Goal: Task Accomplishment & Management: Use online tool/utility

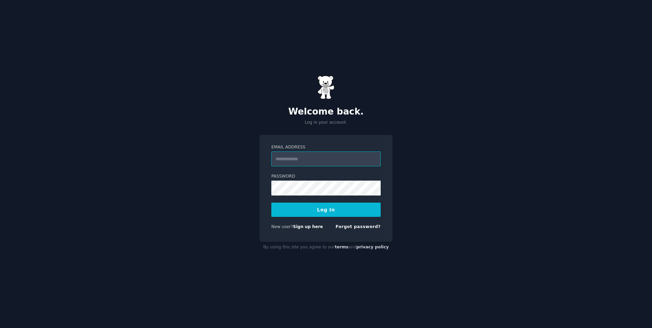
type input "**********"
click at [341, 210] on button "Log In" at bounding box center [325, 210] width 109 height 14
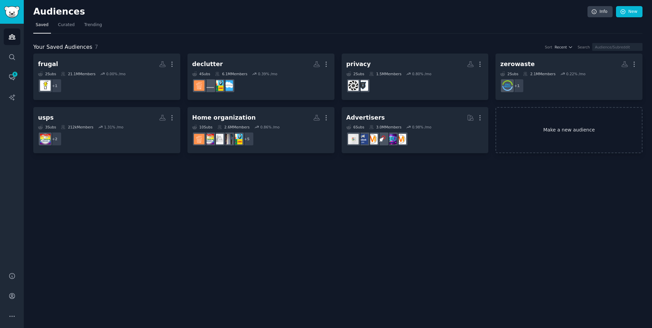
click at [567, 131] on link "Make a new audience" at bounding box center [568, 130] width 147 height 46
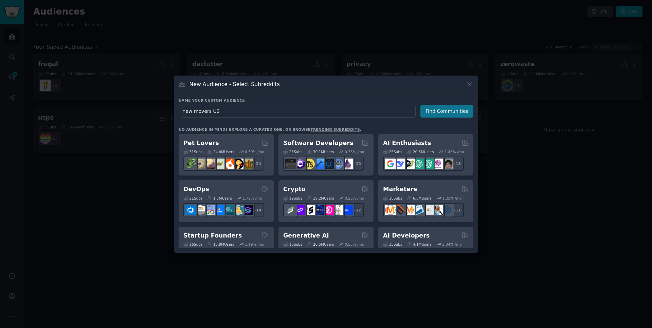
type input "new movers US"
click at [454, 111] on button "Find Communities" at bounding box center [446, 111] width 53 height 13
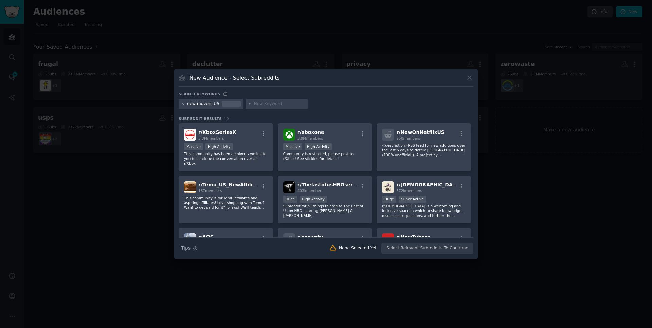
click at [216, 105] on div "new movers US" at bounding box center [203, 104] width 32 height 6
click at [183, 103] on icon at bounding box center [183, 104] width 4 height 4
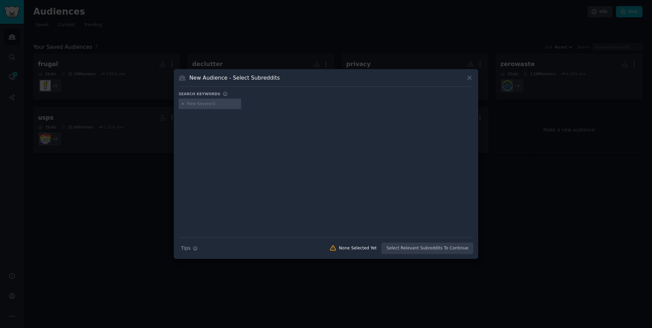
click at [200, 106] on input "text" at bounding box center [213, 104] width 52 height 6
type input "movers us"
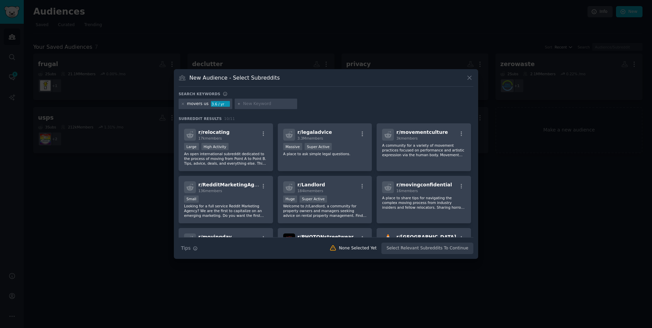
click at [117, 38] on div at bounding box center [326, 164] width 652 height 328
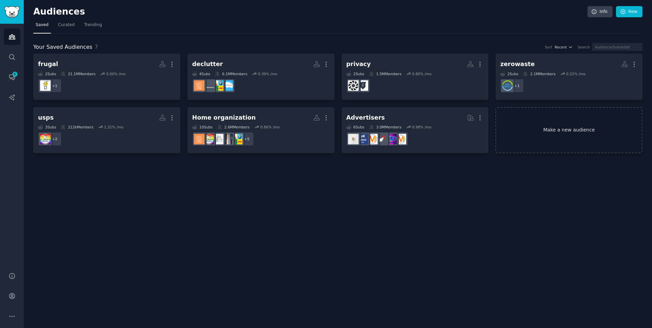
click at [554, 125] on link "Make a new audience" at bounding box center [568, 130] width 147 height 46
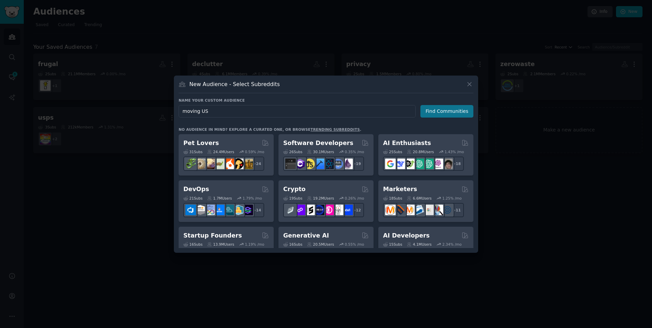
type input "moving US"
click at [449, 111] on button "Find Communities" at bounding box center [446, 111] width 53 height 13
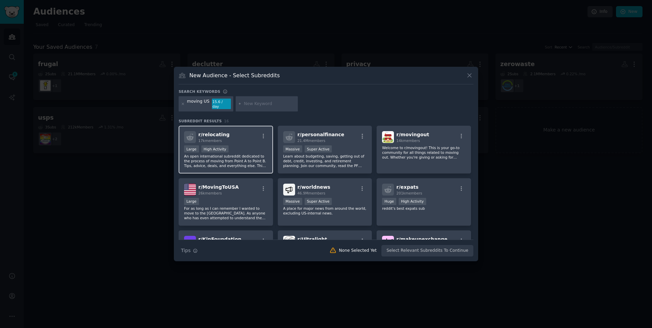
click at [254, 146] on div ">= 80th percentile for submissions / day Large High Activity" at bounding box center [225, 150] width 83 height 8
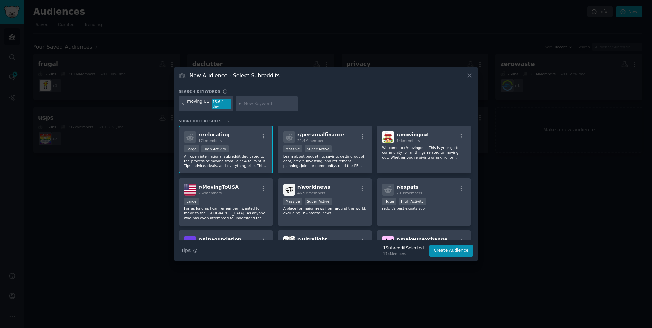
click at [258, 105] on input "text" at bounding box center [270, 104] width 52 height 6
click at [452, 249] on button "Create Audience" at bounding box center [451, 251] width 45 height 12
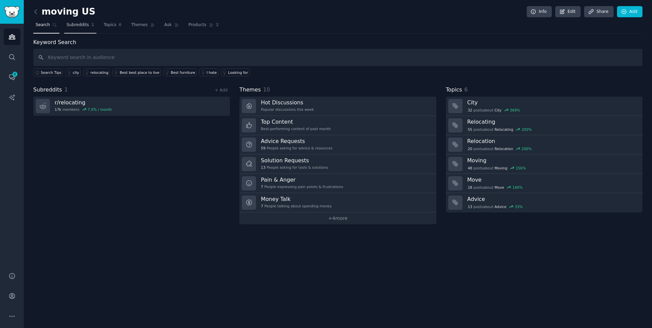
click at [78, 23] on span "Subreddits" at bounding box center [78, 25] width 22 height 6
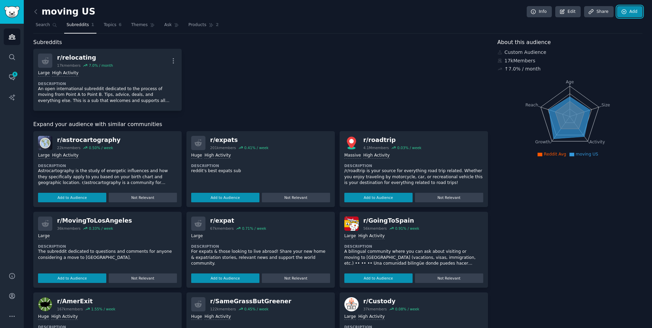
click at [629, 13] on link "Add" at bounding box center [629, 12] width 25 height 12
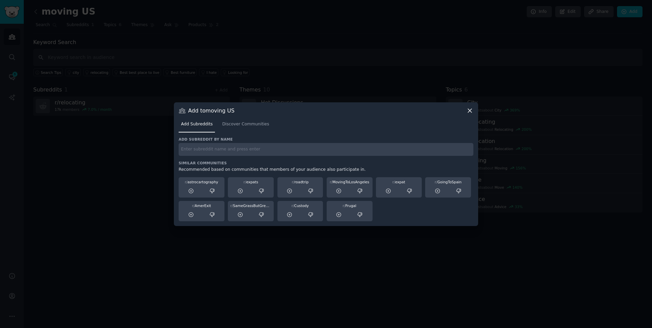
click at [205, 152] on input "text" at bounding box center [325, 149] width 295 height 13
type input "moving"
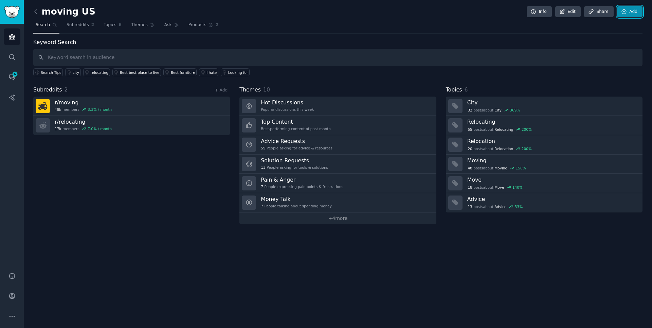
click at [633, 11] on link "Add" at bounding box center [629, 12] width 25 height 12
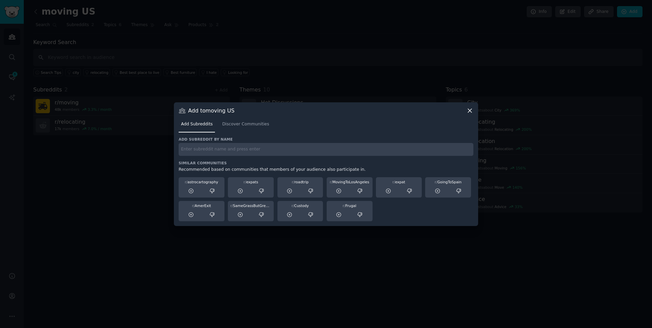
click at [204, 148] on input "text" at bounding box center [325, 149] width 295 height 13
click at [235, 151] on input "samegrassbutgreener" at bounding box center [325, 149] width 295 height 13
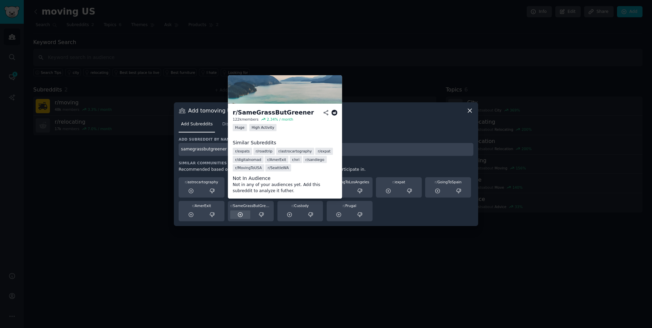
type input "samegrassbutgreener"
click at [240, 215] on icon at bounding box center [240, 215] width 6 height 6
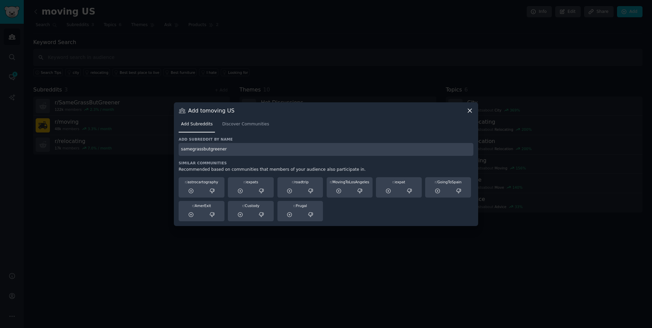
click at [471, 113] on icon at bounding box center [469, 110] width 7 height 7
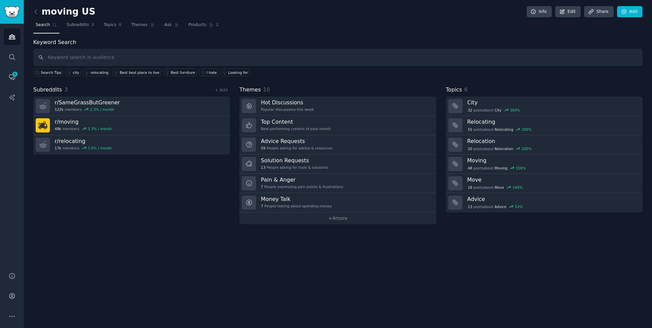
click at [200, 164] on div "Subreddits 3 + Add r/ SameGrassButGreener 122k members 2.3 % / month r/ moving …" at bounding box center [131, 155] width 196 height 139
click at [146, 172] on div "Subreddits 3 + Add r/ SameGrassButGreener 122k members 2.3 % / month r/ moving …" at bounding box center [131, 155] width 196 height 139
click at [82, 57] on input "text" at bounding box center [337, 57] width 609 height 17
type input "junk mail"
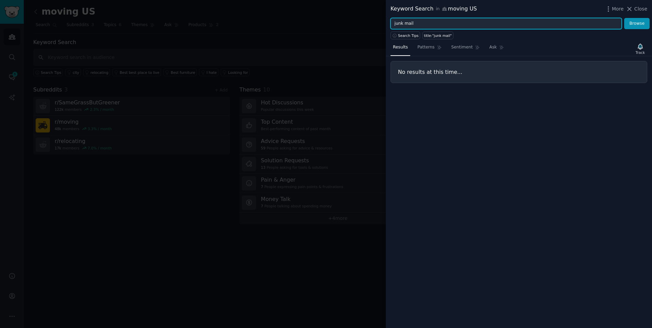
click at [405, 24] on input "junk mail" at bounding box center [505, 24] width 231 height 12
type input "mail"
click at [624, 18] on button "Browse" at bounding box center [636, 24] width 25 height 12
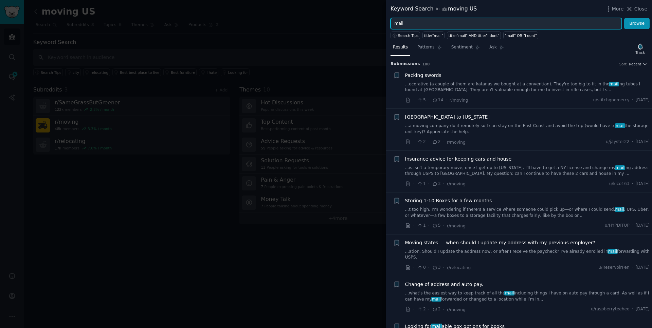
scroll to position [16, 0]
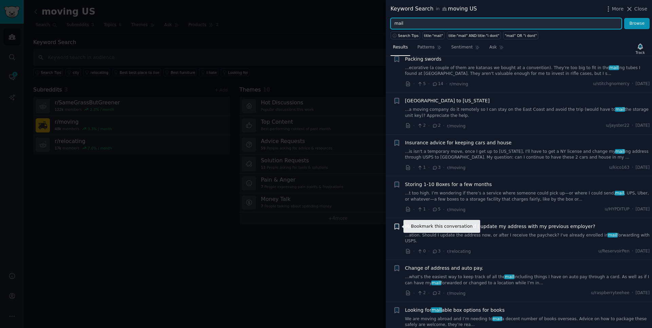
click at [397, 227] on icon "button" at bounding box center [396, 226] width 4 height 5
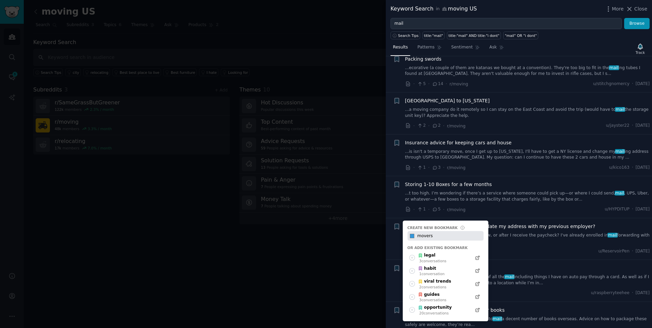
type input "movers"
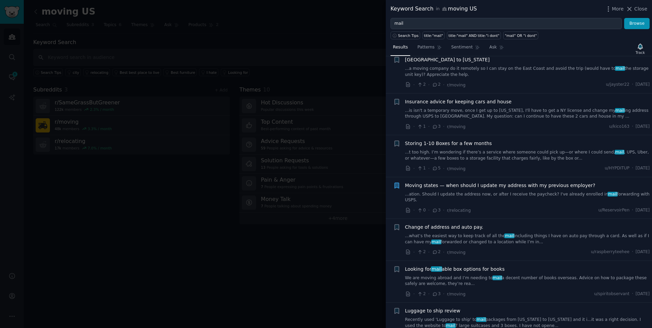
scroll to position [58, 0]
click at [397, 225] on icon "button" at bounding box center [396, 227] width 4 height 5
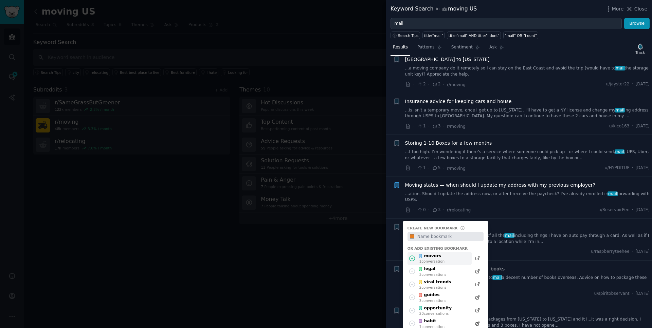
click at [432, 253] on div "movers" at bounding box center [431, 256] width 26 height 6
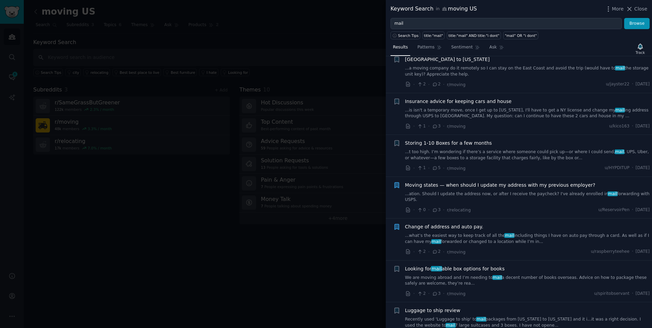
click at [493, 208] on li "Bookmark this conversation Moving states — when should I update my address with…" at bounding box center [518, 198] width 266 height 42
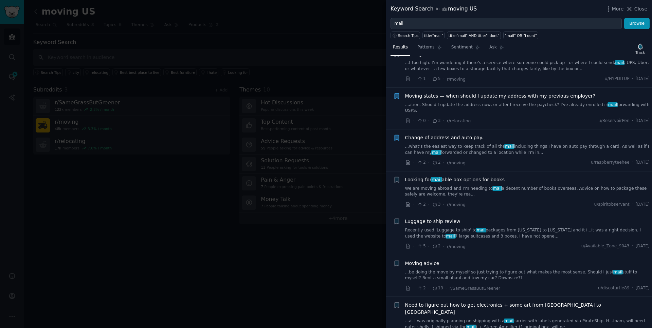
scroll to position [0, 0]
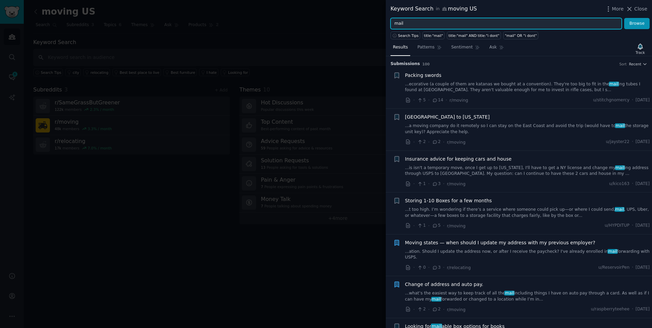
click at [417, 25] on input "mail" at bounding box center [505, 24] width 231 height 12
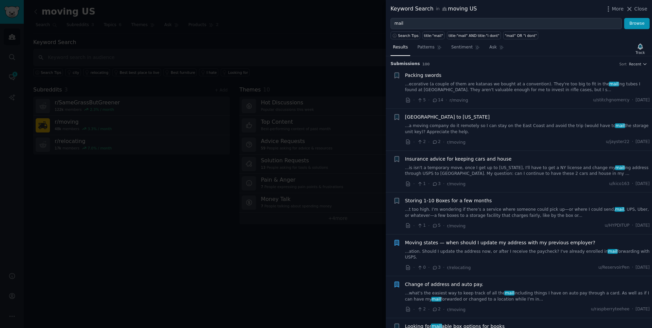
click at [294, 20] on div at bounding box center [326, 164] width 652 height 328
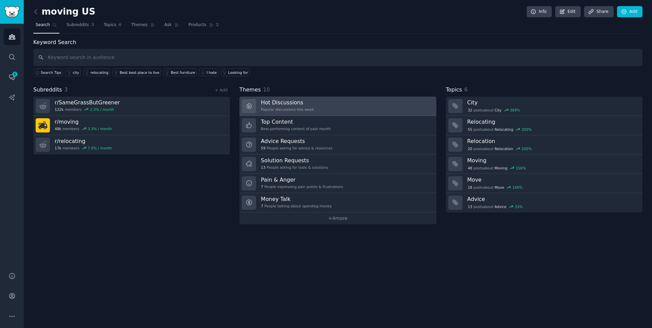
click at [341, 110] on link "Hot Discussions Popular discussions this week" at bounding box center [337, 106] width 196 height 19
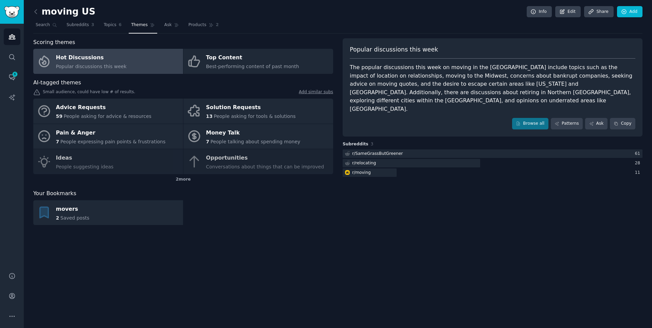
click at [405, 26] on nav "Search Subreddits 3 Topics 6 Themes Ask Products 2" at bounding box center [337, 27] width 609 height 14
click at [402, 305] on div "moving US Info Edit Share Add Search Subreddits 3 Topics 6 Themes Ask Products …" at bounding box center [338, 164] width 628 height 328
click at [325, 204] on div "movers 2 Saved posts" at bounding box center [183, 213] width 300 height 25
click at [409, 260] on div "moving US Info Edit Share Add Search Subreddits 3 Topics 6 Themes Ask Products …" at bounding box center [338, 164] width 628 height 328
click at [46, 22] on span "Search" at bounding box center [43, 25] width 14 height 6
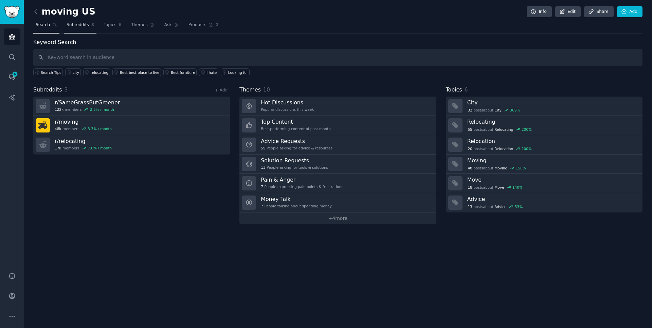
click at [75, 24] on span "Subreddits" at bounding box center [78, 25] width 22 height 6
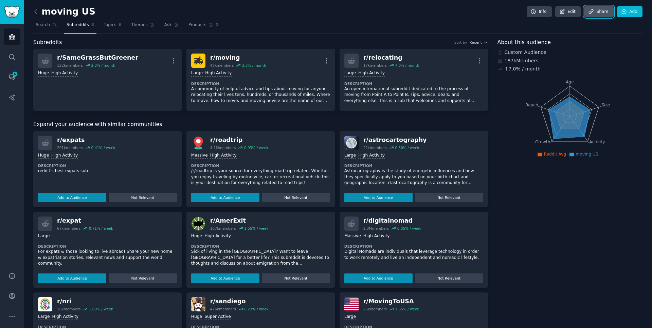
click at [599, 13] on link "Share" at bounding box center [598, 12] width 29 height 12
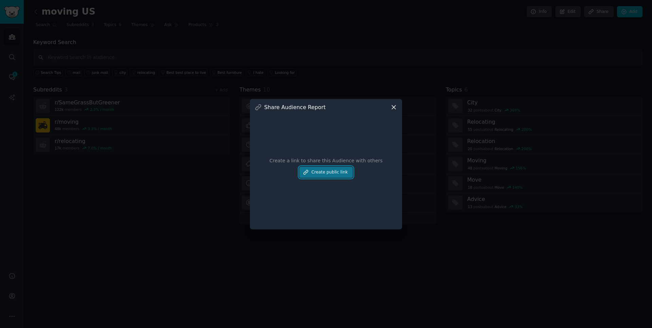
click at [343, 174] on button "Create public link" at bounding box center [326, 173] width 54 height 12
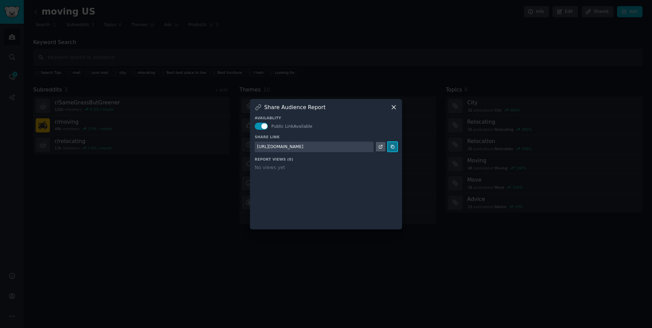
click at [393, 147] on icon at bounding box center [392, 147] width 5 height 5
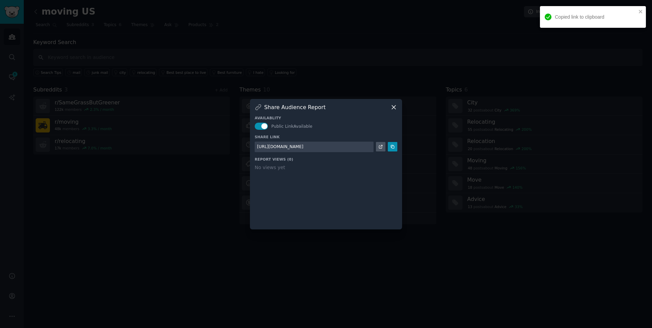
click at [394, 108] on icon at bounding box center [394, 108] width 4 height 4
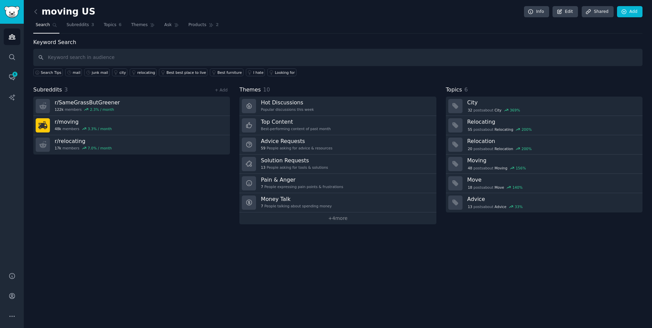
click at [281, 15] on div "moving US Info Edit Share d Add" at bounding box center [337, 13] width 609 height 14
